Goal: Task Accomplishment & Management: Use online tool/utility

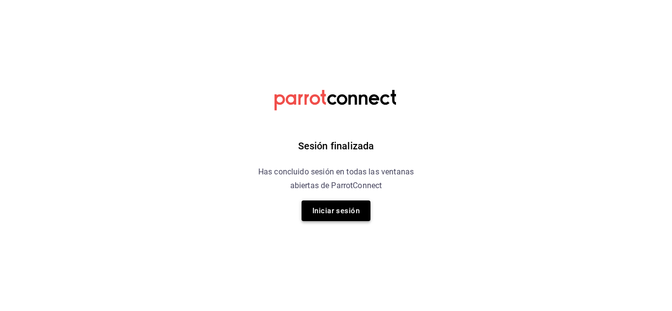
click at [324, 206] on button "Iniciar sesión" at bounding box center [335, 211] width 69 height 21
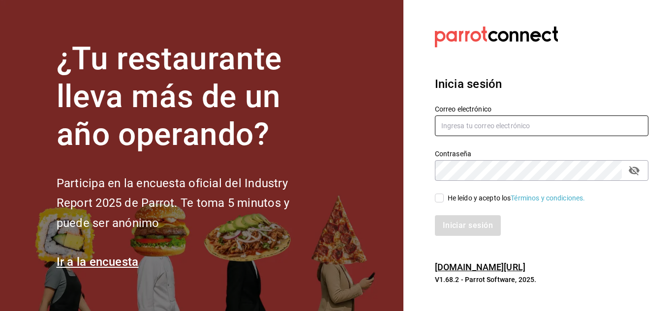
type input "[EMAIL_ADDRESS][DOMAIN_NAME]"
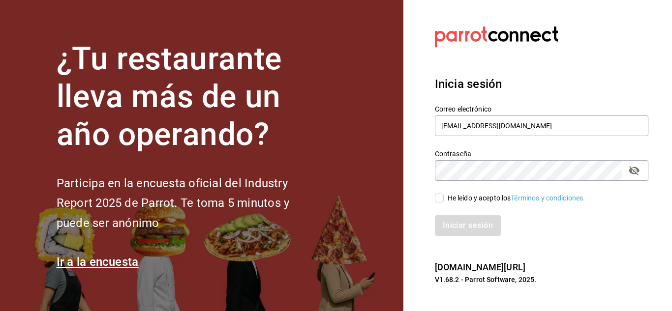
click at [444, 198] on span "He leído y acepto los Términos y condiciones." at bounding box center [515, 198] width 142 height 10
click at [444, 198] on input "He leído y acepto los Términos y condiciones." at bounding box center [439, 198] width 9 height 9
checkbox input "true"
click at [459, 223] on button "Iniciar sesión" at bounding box center [468, 225] width 67 height 21
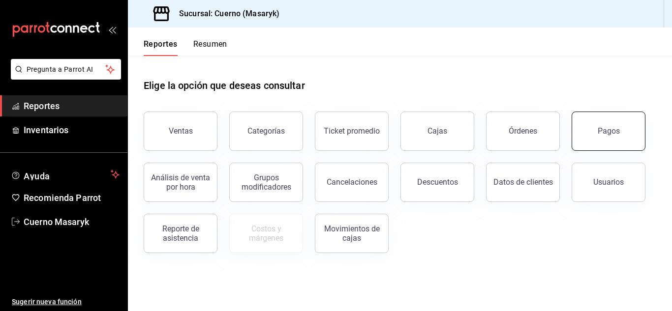
click at [631, 131] on button "Pagos" at bounding box center [608, 131] width 74 height 39
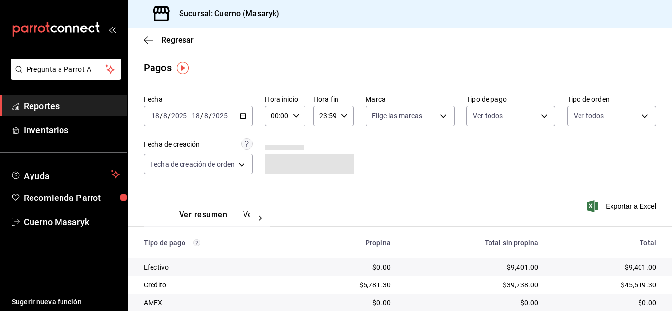
click at [295, 119] on div "00:00 Hora inicio" at bounding box center [285, 116] width 40 height 21
click at [277, 142] on button "06" at bounding box center [276, 135] width 16 height 20
type input "06:00"
click at [511, 175] on div at bounding box center [336, 155] width 672 height 311
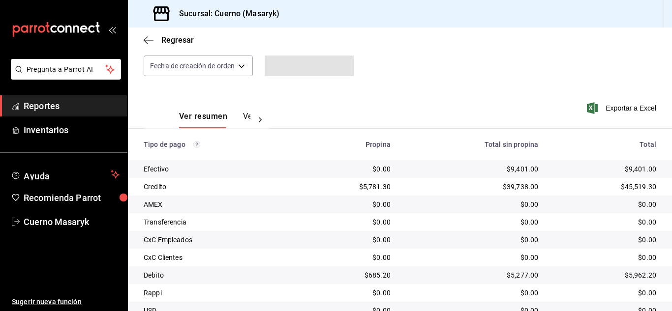
scroll to position [141, 0]
